Goal: Transaction & Acquisition: Book appointment/travel/reservation

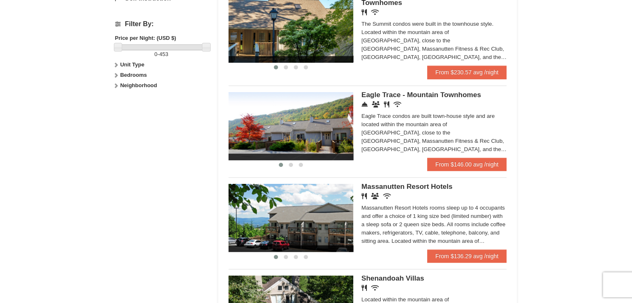
scroll to position [377, 0]
click at [440, 167] on link "From $146.00 avg /night" at bounding box center [467, 164] width 80 height 13
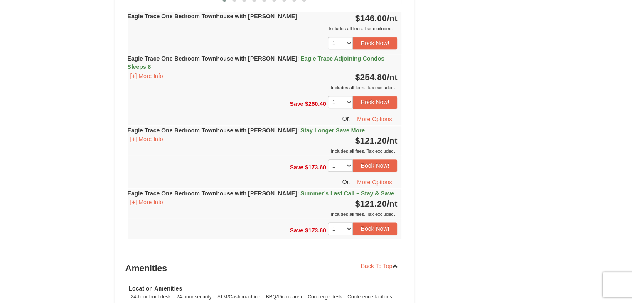
scroll to position [965, 0]
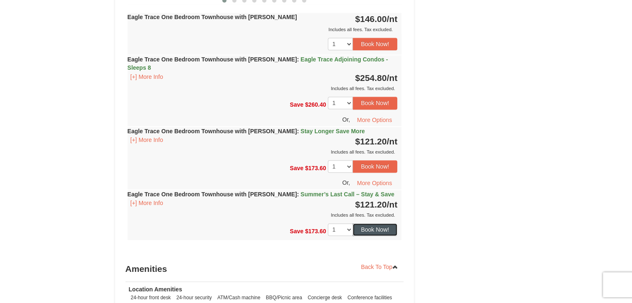
click at [371, 223] on button "Book Now!" at bounding box center [375, 229] width 45 height 12
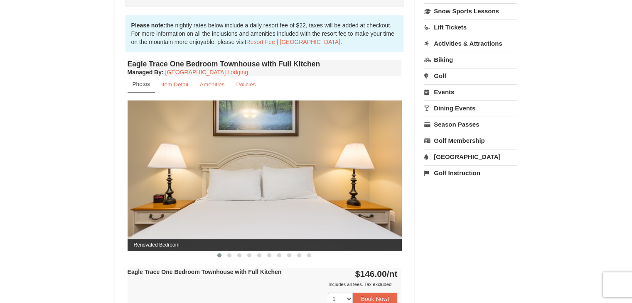
scroll to position [81, 0]
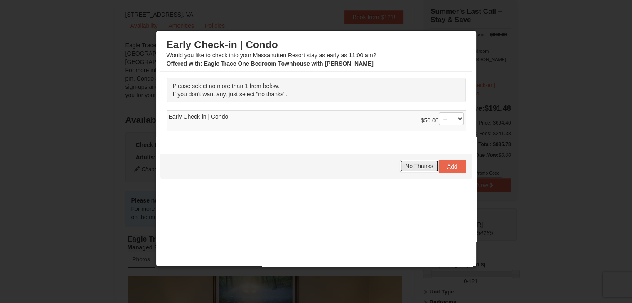
click at [405, 167] on span "No Thanks" at bounding box center [419, 166] width 28 height 7
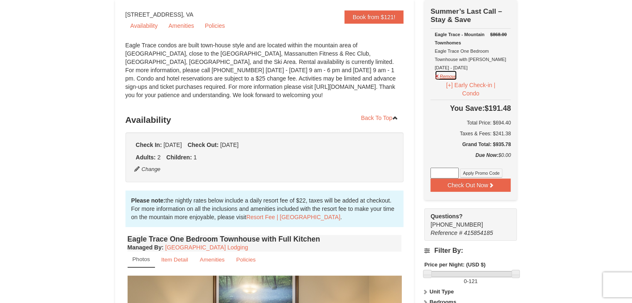
click at [437, 75] on button "Remove" at bounding box center [446, 75] width 22 height 10
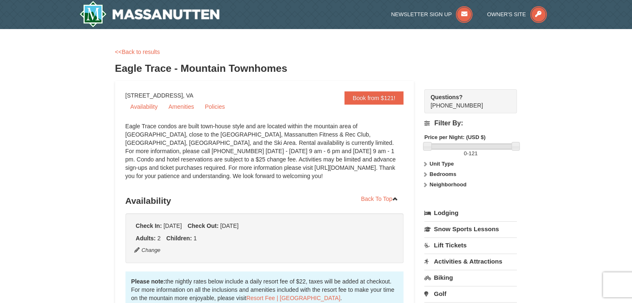
scroll to position [0, 0]
click at [147, 249] on button "Change" at bounding box center [147, 250] width 27 height 9
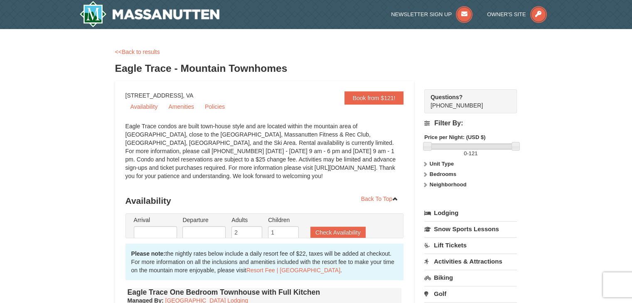
type input "09/13/2025"
type input "[DATE]"
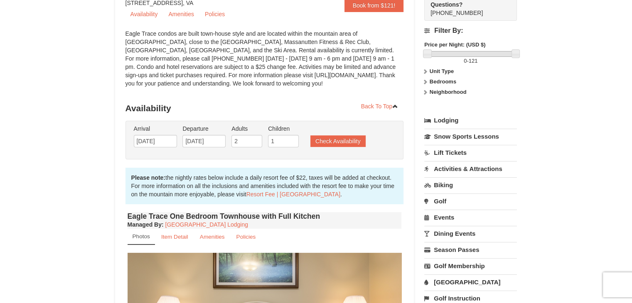
scroll to position [96, 0]
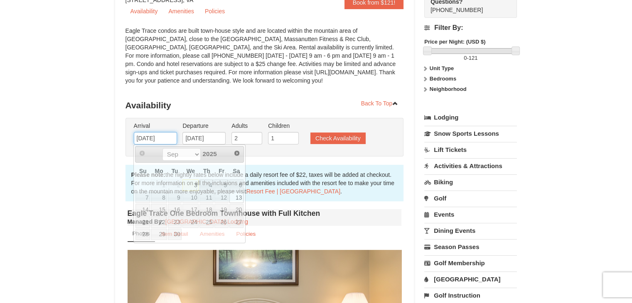
click at [153, 137] on input "09/13/2025" at bounding box center [155, 138] width 43 height 12
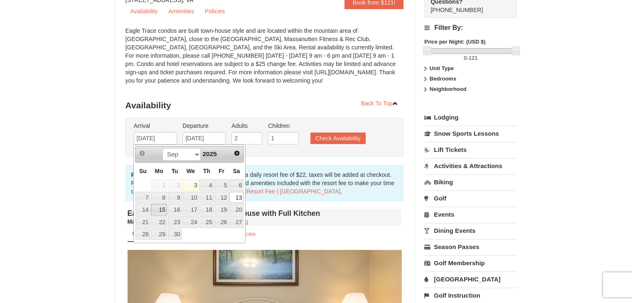
click at [160, 206] on link "15" at bounding box center [159, 210] width 16 height 12
type input "[DATE]"
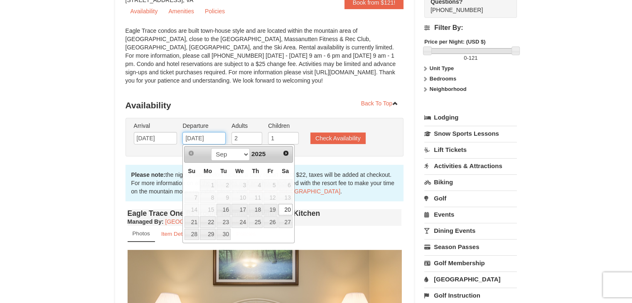
click at [202, 138] on input "[DATE]" at bounding box center [203, 138] width 43 height 12
click at [272, 208] on link "19" at bounding box center [270, 210] width 14 height 12
type input "[DATE]"
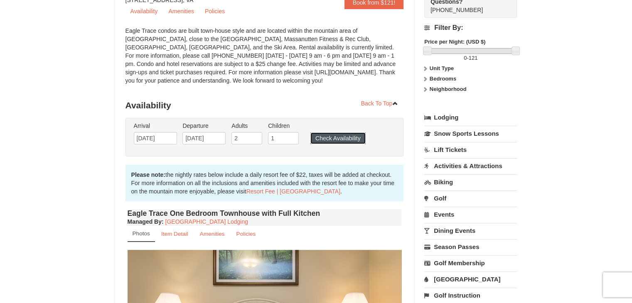
click at [340, 137] on button "Check Availability" at bounding box center [337, 139] width 55 height 12
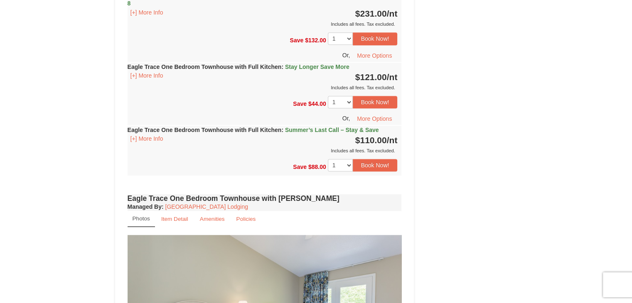
scroll to position [567, 0]
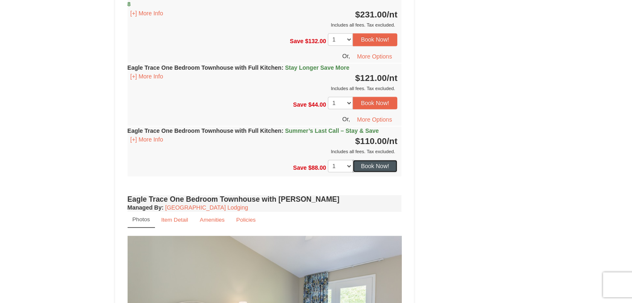
click at [372, 167] on button "Book Now!" at bounding box center [375, 166] width 45 height 12
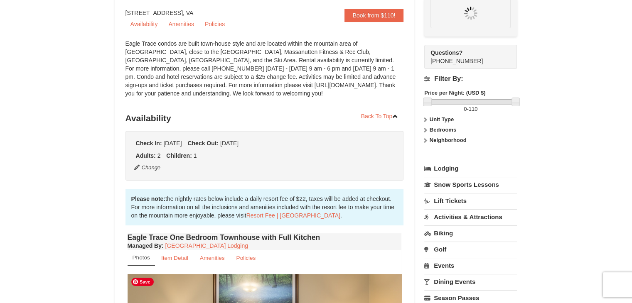
scroll to position [73, 0]
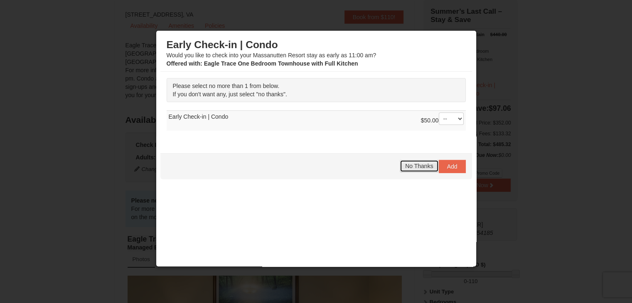
click at [410, 167] on span "No Thanks" at bounding box center [419, 166] width 28 height 7
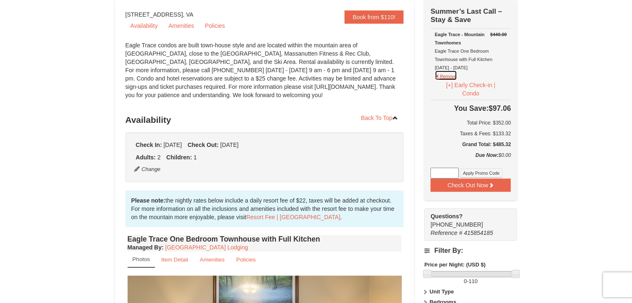
click at [447, 74] on button "Remove" at bounding box center [446, 75] width 22 height 10
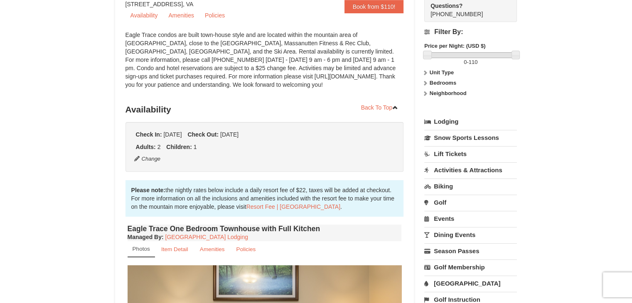
scroll to position [88, 0]
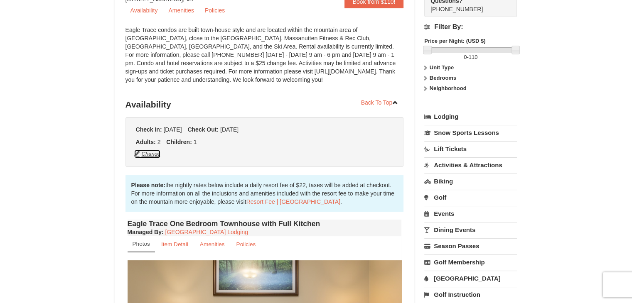
click at [149, 156] on button "Change" at bounding box center [147, 154] width 27 height 9
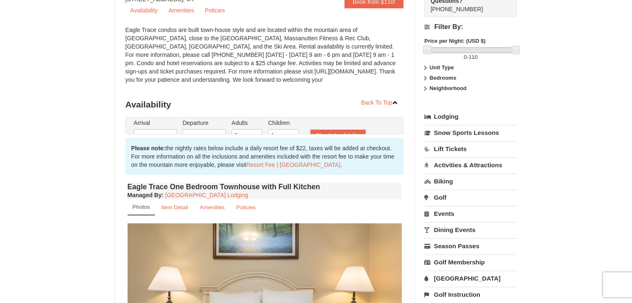
type input "[DATE]"
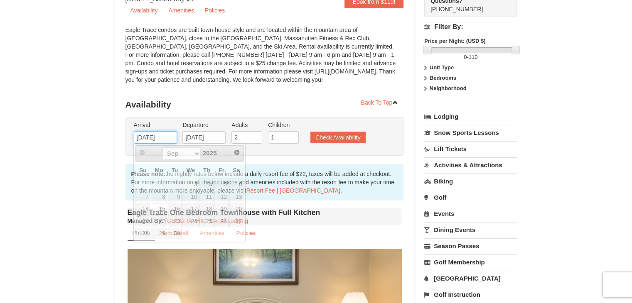
click at [153, 138] on input "[DATE]" at bounding box center [155, 137] width 43 height 12
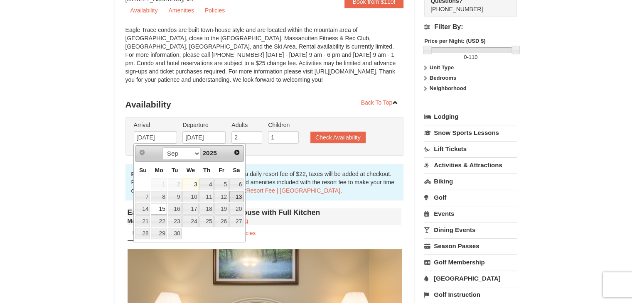
click at [234, 195] on link "13" at bounding box center [236, 197] width 14 height 12
type input "09/13/2025"
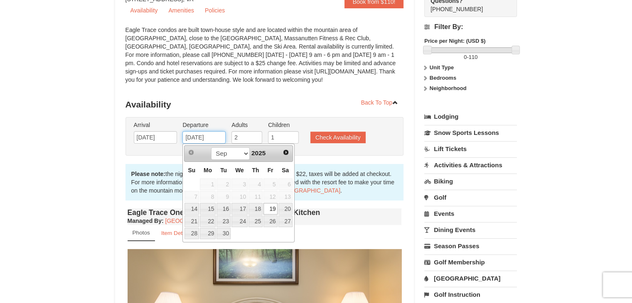
click at [209, 140] on input "[DATE]" at bounding box center [203, 137] width 43 height 12
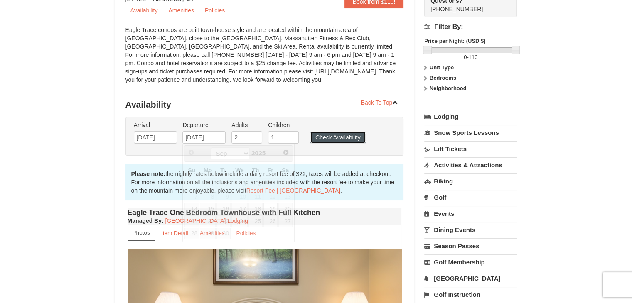
click at [343, 137] on button "Check Availability" at bounding box center [337, 138] width 55 height 12
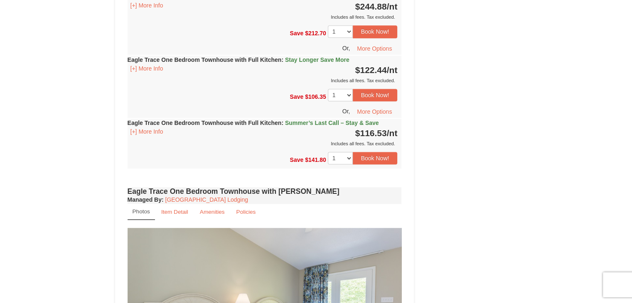
scroll to position [575, 0]
click at [385, 156] on button "Book Now!" at bounding box center [375, 158] width 45 height 12
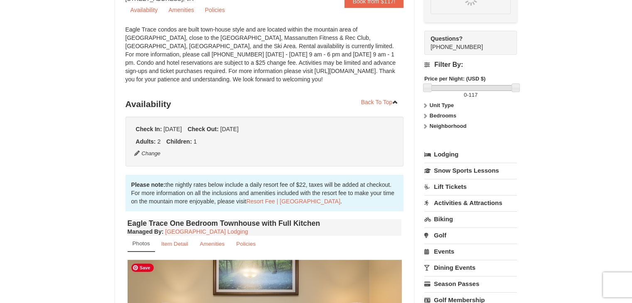
scroll to position [73, 0]
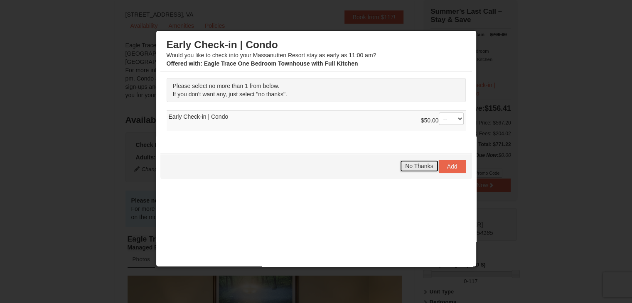
click at [405, 168] on span "No Thanks" at bounding box center [419, 166] width 28 height 7
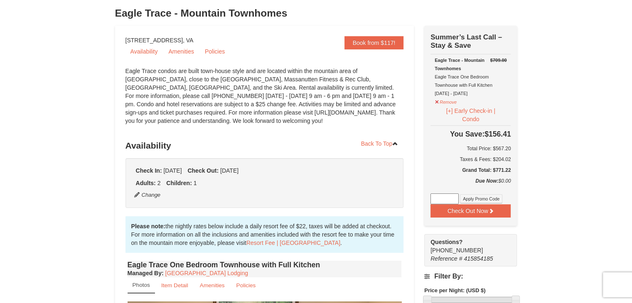
scroll to position [47, 0]
click at [437, 103] on button "Remove" at bounding box center [446, 101] width 22 height 10
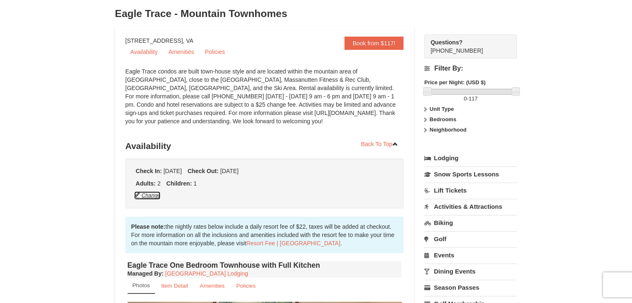
click at [152, 198] on button "Change" at bounding box center [147, 195] width 27 height 9
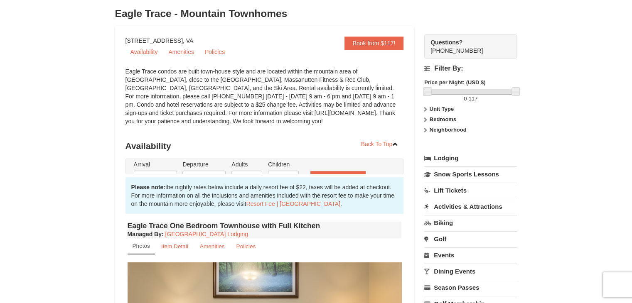
type input "09/13/2025"
type input "[DATE]"
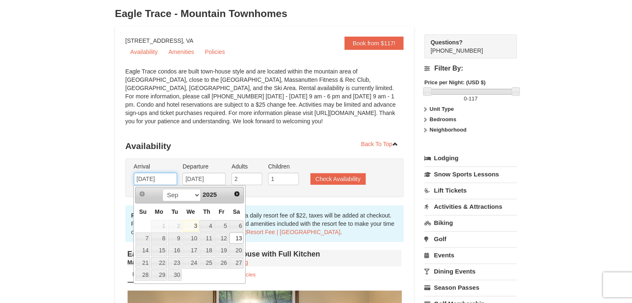
click at [151, 182] on input "09/13/2025" at bounding box center [155, 179] width 43 height 12
click at [145, 253] on link "14" at bounding box center [142, 251] width 15 height 12
type input "[DATE]"
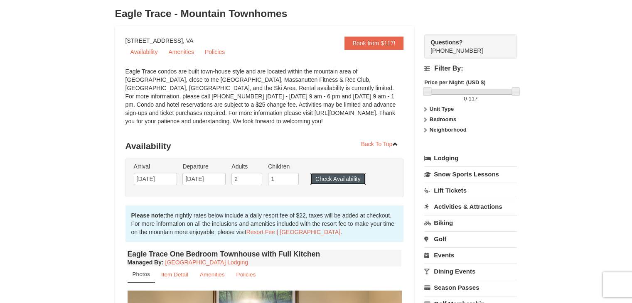
click at [339, 178] on button "Check Availability" at bounding box center [337, 179] width 55 height 12
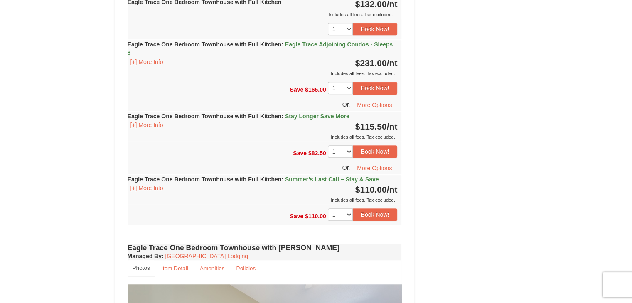
scroll to position [529, 0]
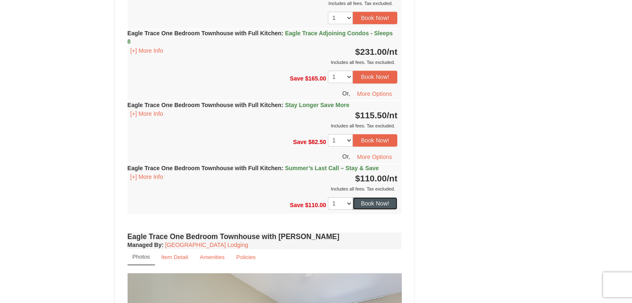
click at [379, 205] on button "Book Now!" at bounding box center [375, 203] width 45 height 12
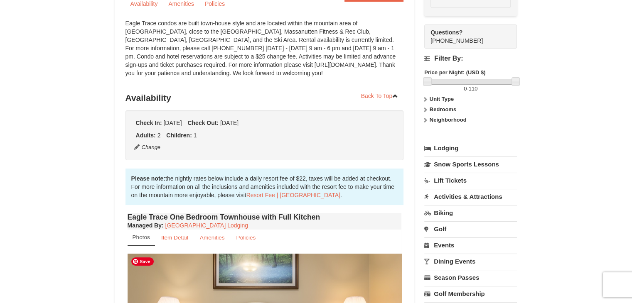
scroll to position [73, 0]
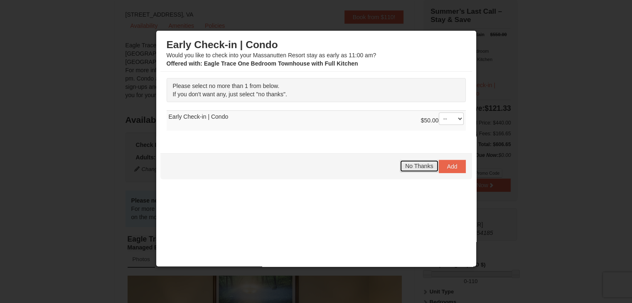
click at [409, 163] on span "No Thanks" at bounding box center [419, 166] width 28 height 7
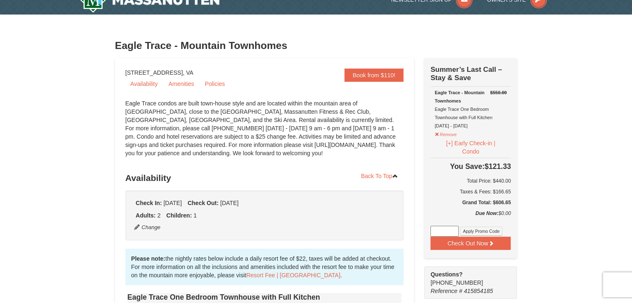
scroll to position [0, 0]
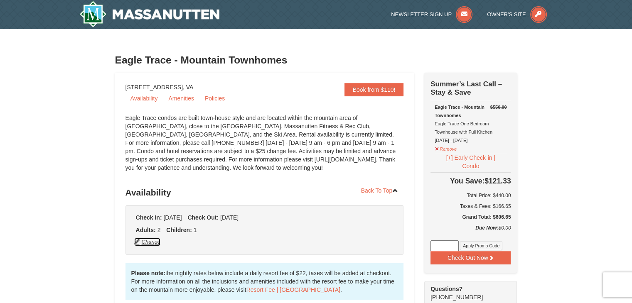
click at [146, 241] on button "Change" at bounding box center [147, 242] width 27 height 9
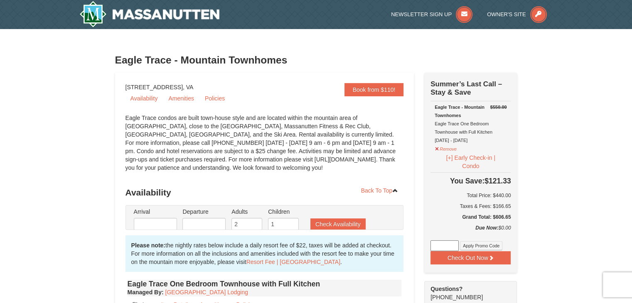
type input "[DATE]"
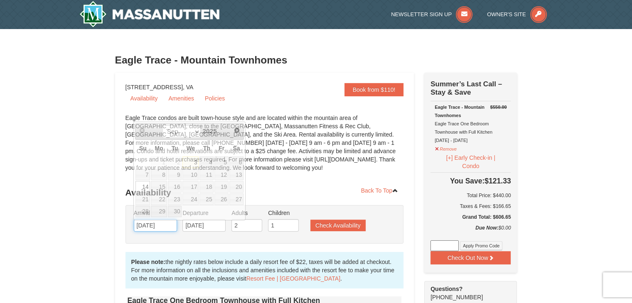
click at [154, 221] on input "[DATE]" at bounding box center [155, 225] width 43 height 12
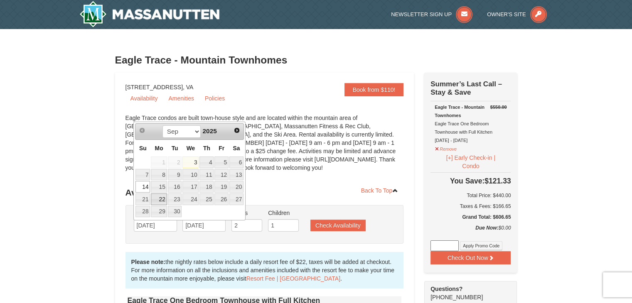
click at [158, 194] on link "22" at bounding box center [159, 200] width 16 height 12
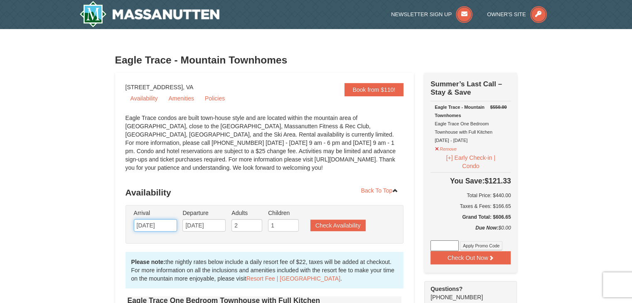
click at [155, 223] on input "09/22/2025" at bounding box center [155, 225] width 43 height 12
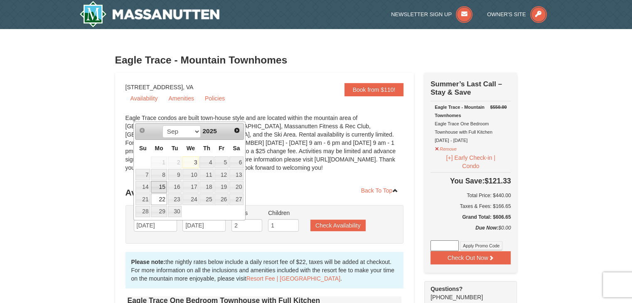
click at [156, 184] on link "15" at bounding box center [159, 187] width 16 height 12
type input "[DATE]"
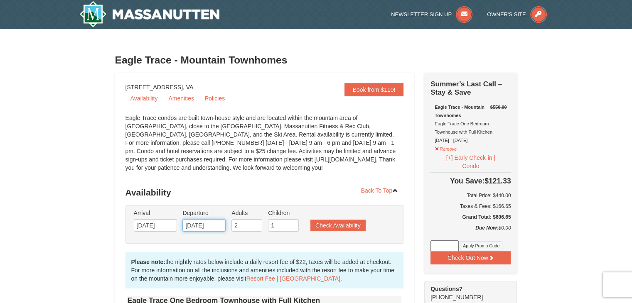
click at [194, 223] on input "[DATE]" at bounding box center [203, 225] width 43 height 12
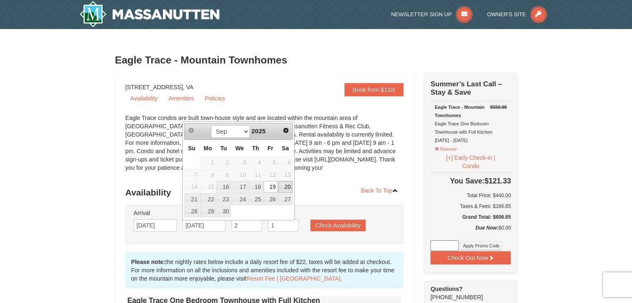
click at [285, 183] on link "20" at bounding box center [285, 187] width 14 height 12
type input "[DATE]"
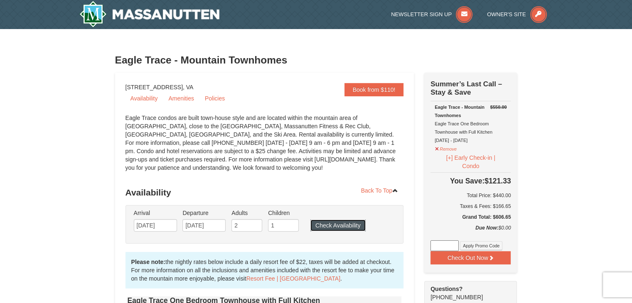
click at [331, 223] on button "Check Availability" at bounding box center [337, 226] width 55 height 12
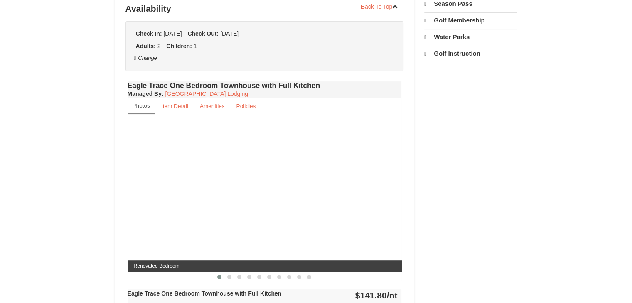
select select "9"
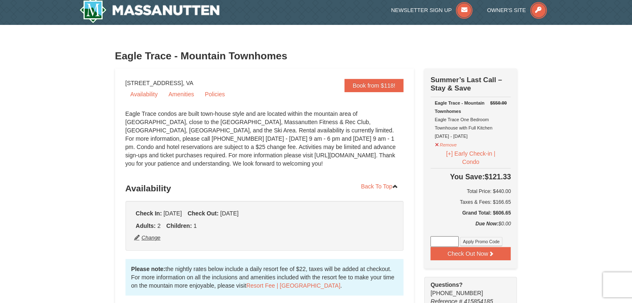
scroll to position [3, 0]
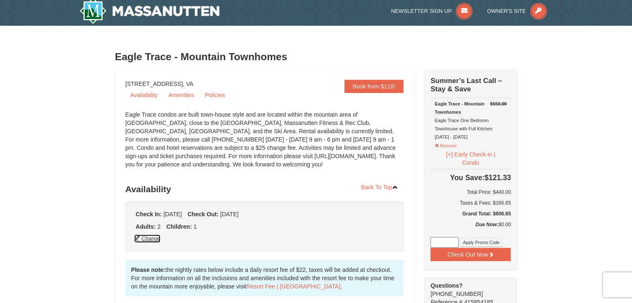
click at [154, 236] on button "Change" at bounding box center [147, 238] width 27 height 9
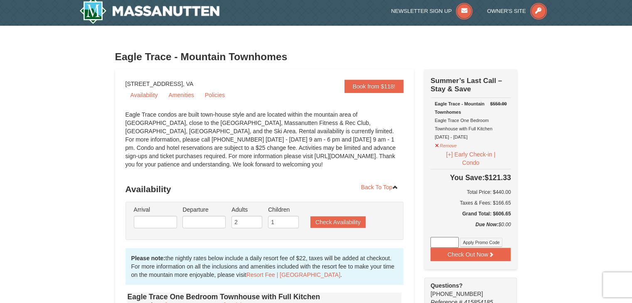
type input "[DATE]"
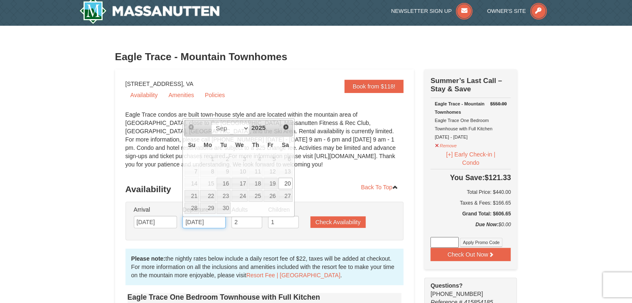
click at [193, 223] on input "[DATE]" at bounding box center [203, 222] width 43 height 12
click at [193, 181] on span "14" at bounding box center [191, 184] width 15 height 12
click at [287, 170] on span "13" at bounding box center [285, 172] width 14 height 12
click at [225, 182] on link "16" at bounding box center [223, 184] width 14 height 12
type input "[DATE]"
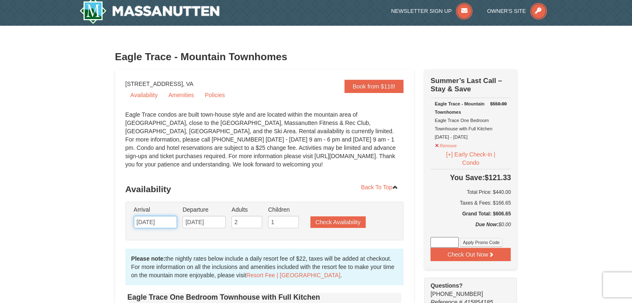
click at [157, 218] on input "[DATE]" at bounding box center [155, 222] width 43 height 12
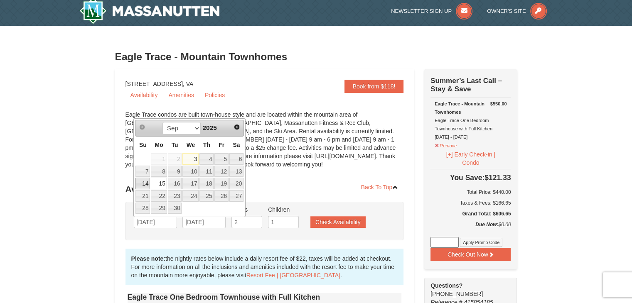
click at [143, 184] on link "14" at bounding box center [142, 184] width 15 height 12
type input "[DATE]"
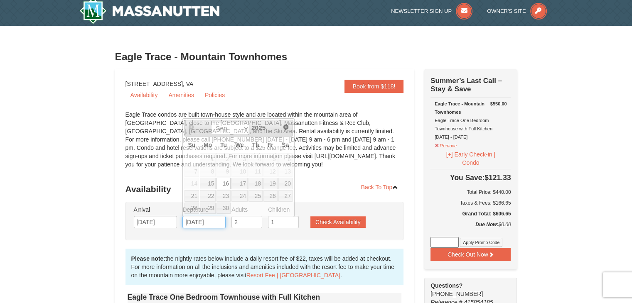
click at [193, 224] on input "[DATE]" at bounding box center [203, 222] width 43 height 12
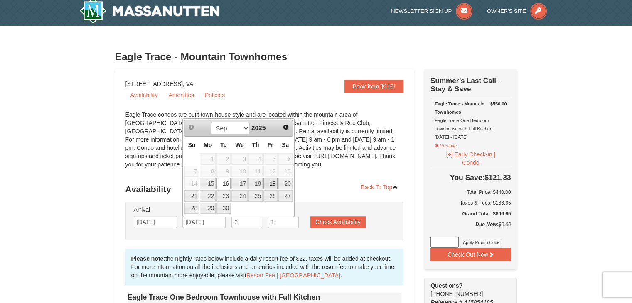
click at [275, 183] on link "19" at bounding box center [270, 184] width 14 height 12
type input "[DATE]"
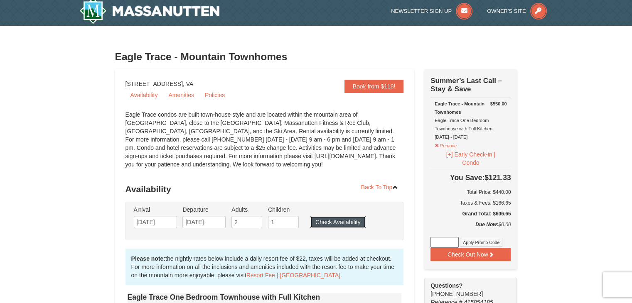
click at [334, 223] on button "Check Availability" at bounding box center [337, 222] width 55 height 12
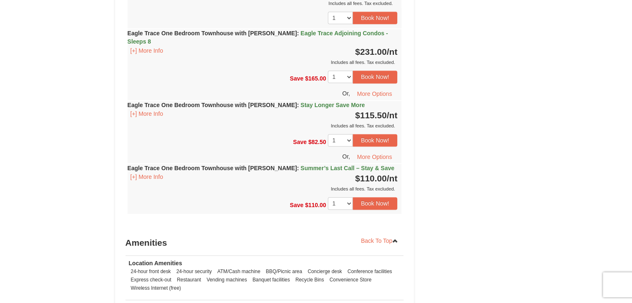
scroll to position [984, 0]
click at [381, 197] on button "Book Now!" at bounding box center [375, 203] width 45 height 12
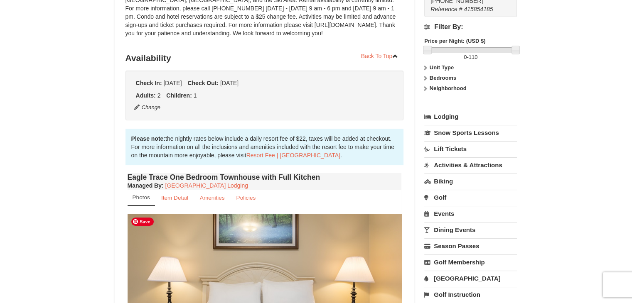
scroll to position [73, 0]
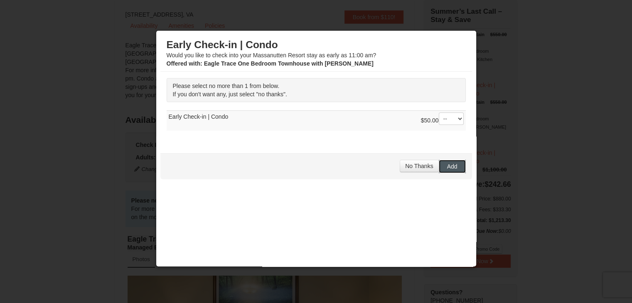
click at [439, 164] on button "Add" at bounding box center [452, 166] width 27 height 13
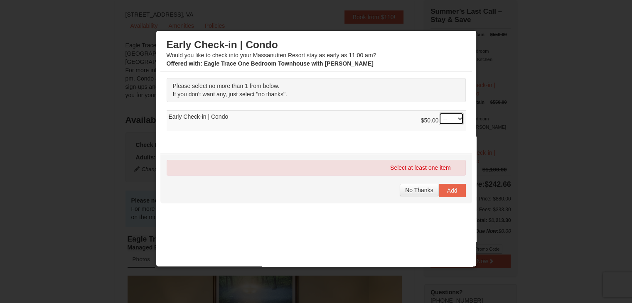
click at [455, 117] on select "-- 01" at bounding box center [451, 119] width 25 height 12
select select "1"
click at [439, 113] on select "-- 01" at bounding box center [451, 119] width 25 height 12
click at [447, 189] on span "Add" at bounding box center [452, 190] width 10 height 7
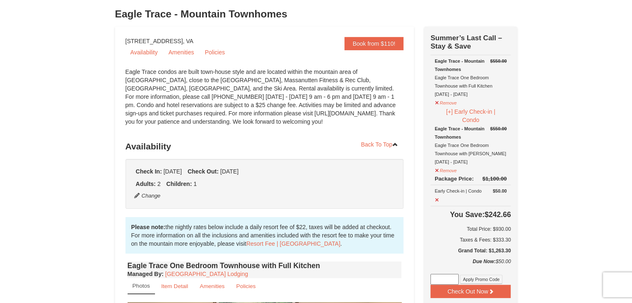
scroll to position [46, 0]
click at [446, 170] on button "Remove" at bounding box center [446, 169] width 22 height 10
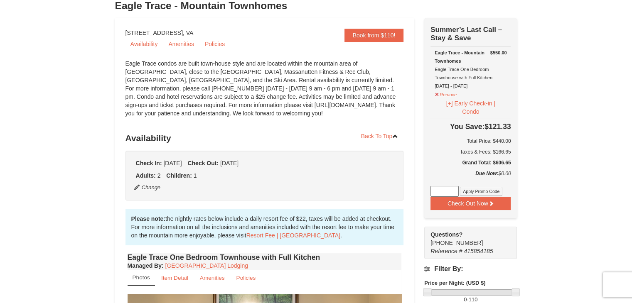
scroll to position [54, 0]
click at [437, 95] on button "Remove" at bounding box center [446, 94] width 22 height 10
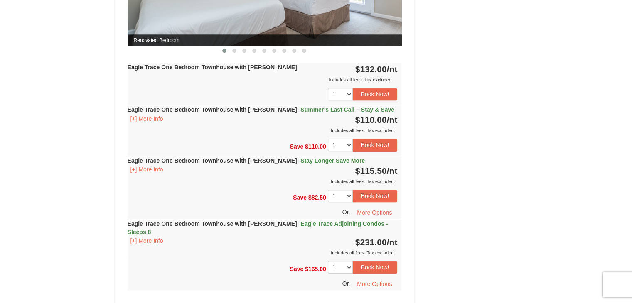
scroll to position [907, 0]
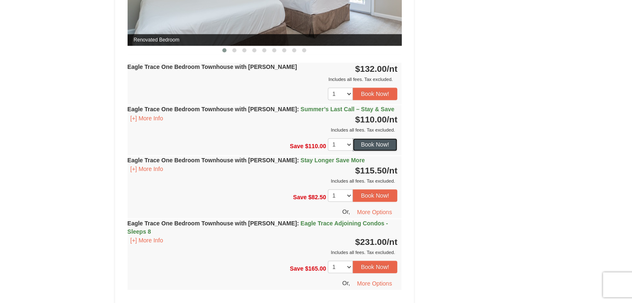
click at [374, 139] on button "Book Now!" at bounding box center [375, 144] width 45 height 12
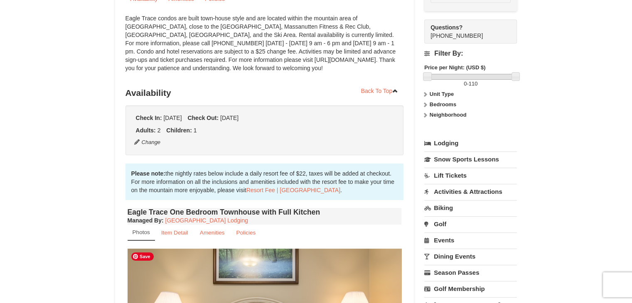
scroll to position [73, 0]
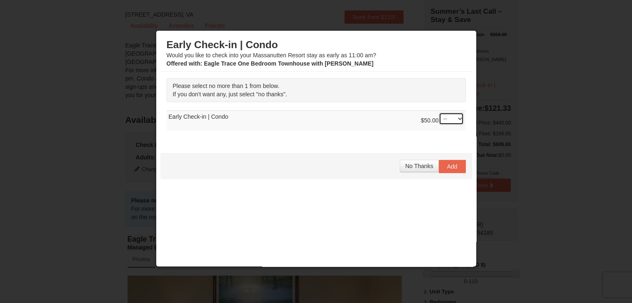
click at [442, 119] on select "-- 01" at bounding box center [451, 119] width 25 height 12
select select "1"
click at [439, 113] on select "-- 01" at bounding box center [451, 119] width 25 height 12
click at [452, 168] on button "Add" at bounding box center [452, 166] width 27 height 13
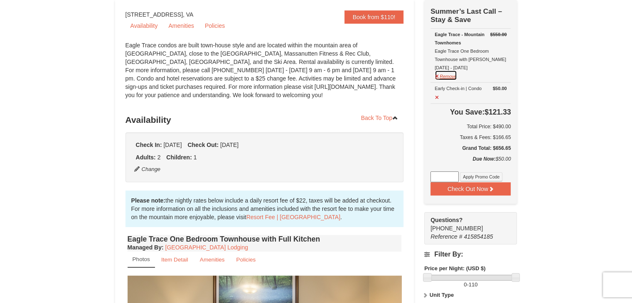
click at [436, 75] on button "Remove" at bounding box center [446, 75] width 22 height 10
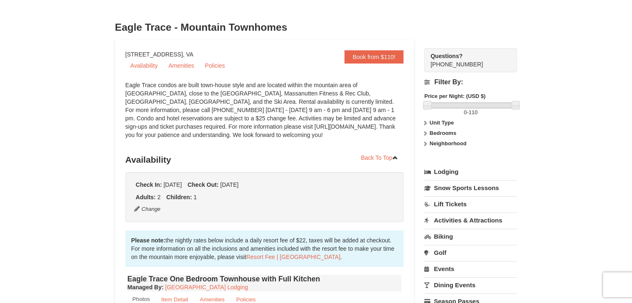
scroll to position [0, 0]
